Goal: Task Accomplishment & Management: Manage account settings

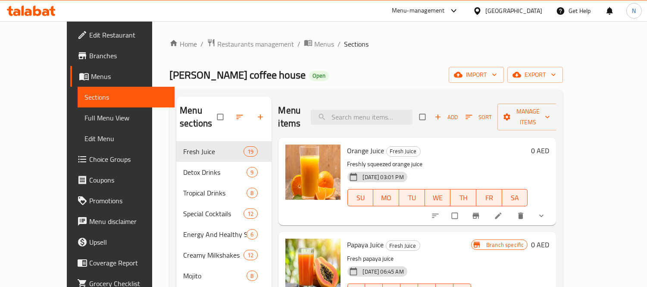
click at [515, 13] on div "[GEOGRAPHIC_DATA]" at bounding box center [514, 10] width 57 height 9
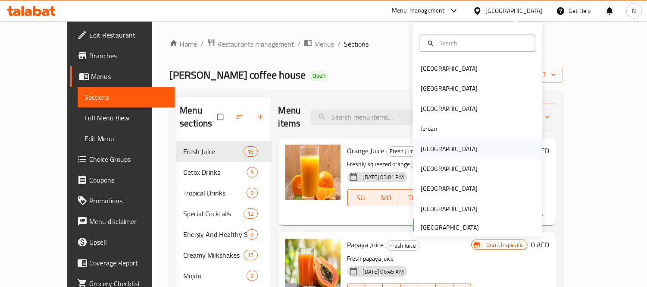
click at [432, 144] on div "[GEOGRAPHIC_DATA]" at bounding box center [449, 149] width 71 height 20
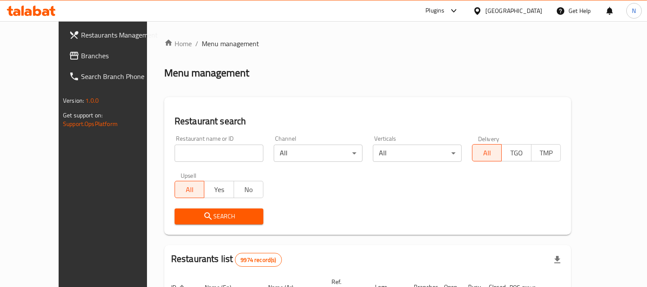
click at [175, 157] on input "search" at bounding box center [219, 152] width 89 height 17
paste input "Coconut"
click button "Search" at bounding box center [219, 216] width 89 height 16
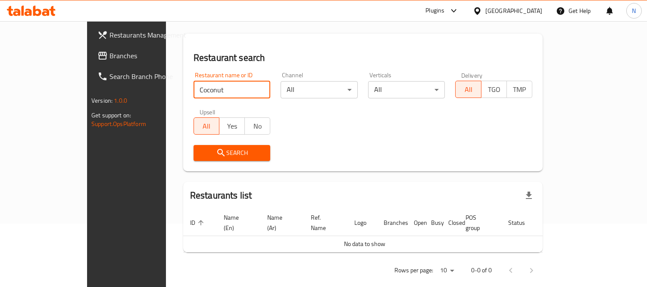
scroll to position [65, 0]
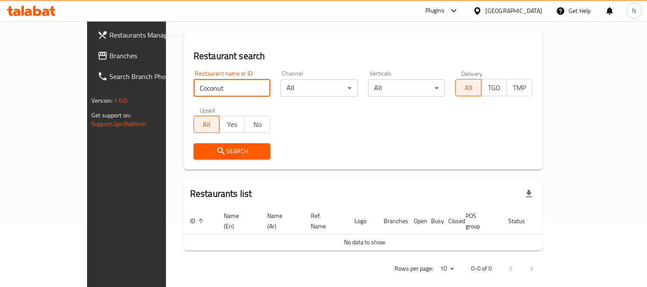
click at [203, 84] on input "Coconut" at bounding box center [232, 87] width 77 height 17
type input "Coconu"
click button "Search" at bounding box center [232, 151] width 77 height 16
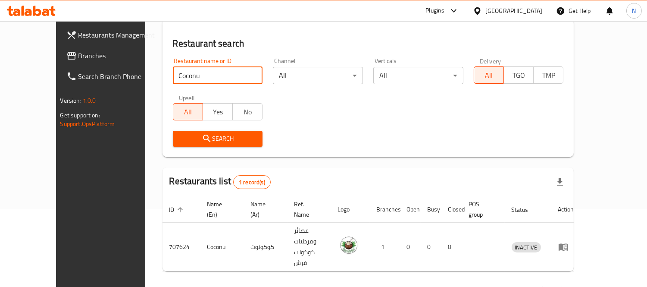
scroll to position [81, 0]
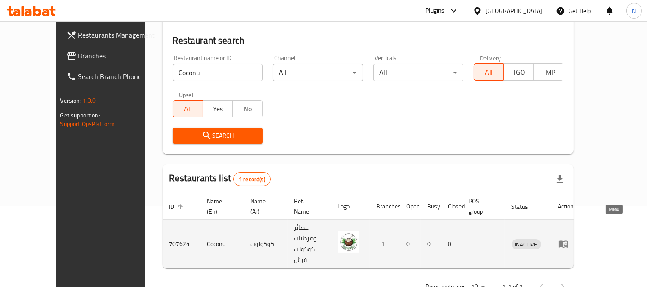
click at [568, 241] on icon "enhanced table" at bounding box center [563, 244] width 9 height 7
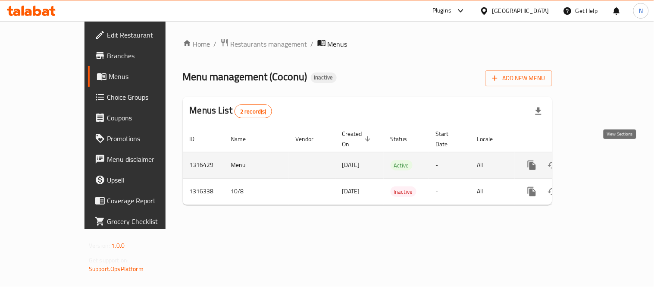
click at [605, 158] on link "enhanced table" at bounding box center [594, 165] width 21 height 21
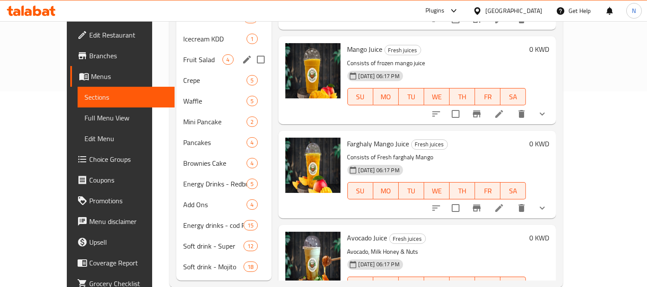
scroll to position [200, 0]
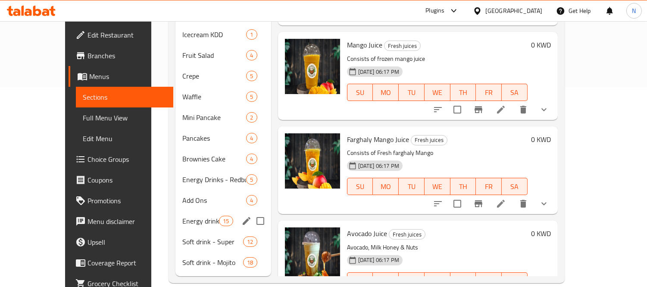
click at [178, 210] on div "Energy drinks - cod Red 15" at bounding box center [224, 220] width 96 height 21
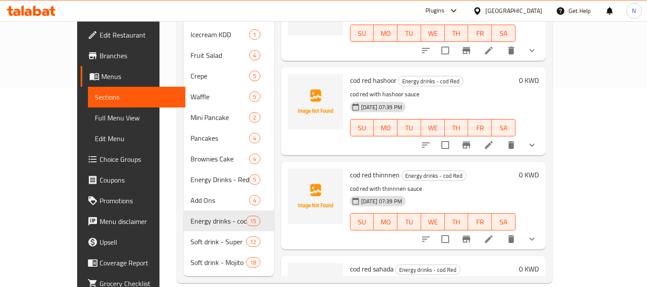
scroll to position [1068, 0]
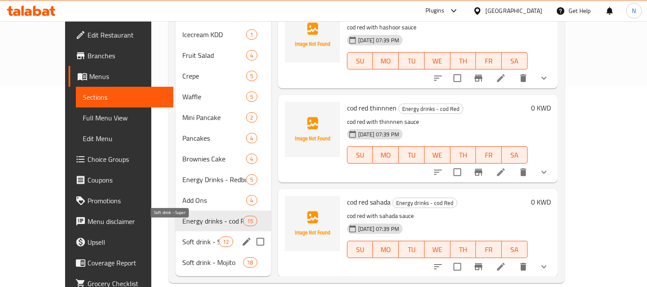
click at [182, 236] on span "Soft drink - Super" at bounding box center [200, 241] width 37 height 10
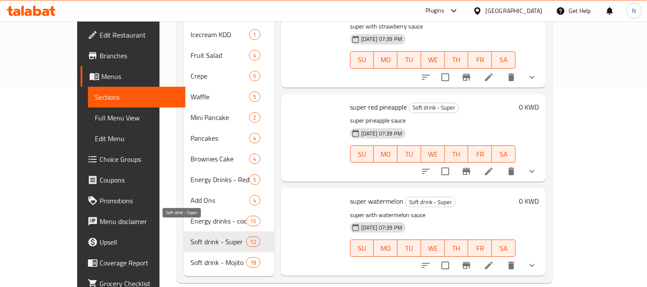
scroll to position [785, 0]
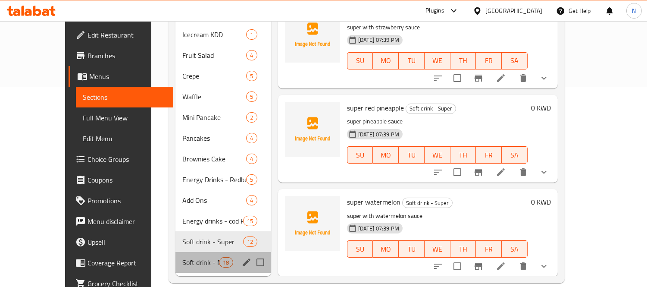
click at [191, 252] on div "Soft drink - Mojito 18" at bounding box center [224, 262] width 96 height 21
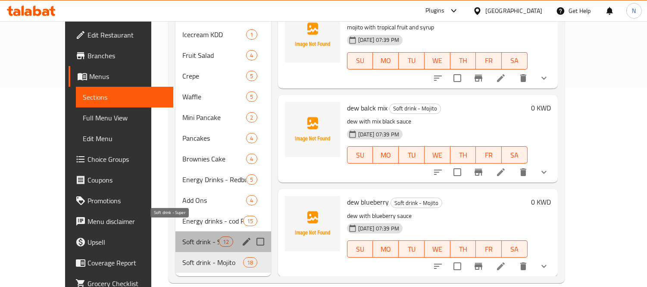
click at [182, 236] on span "Soft drink - Super" at bounding box center [200, 241] width 37 height 10
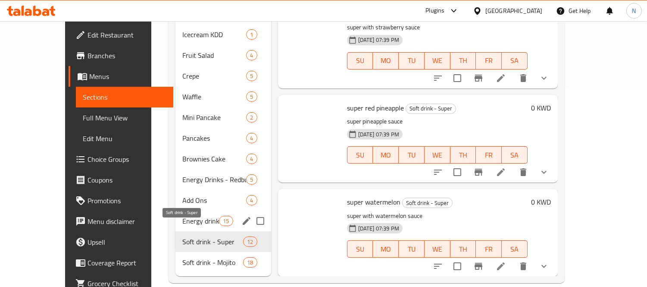
click at [182, 216] on span "Energy drinks - cod Red" at bounding box center [200, 221] width 37 height 10
